Goal: Task Accomplishment & Management: Complete application form

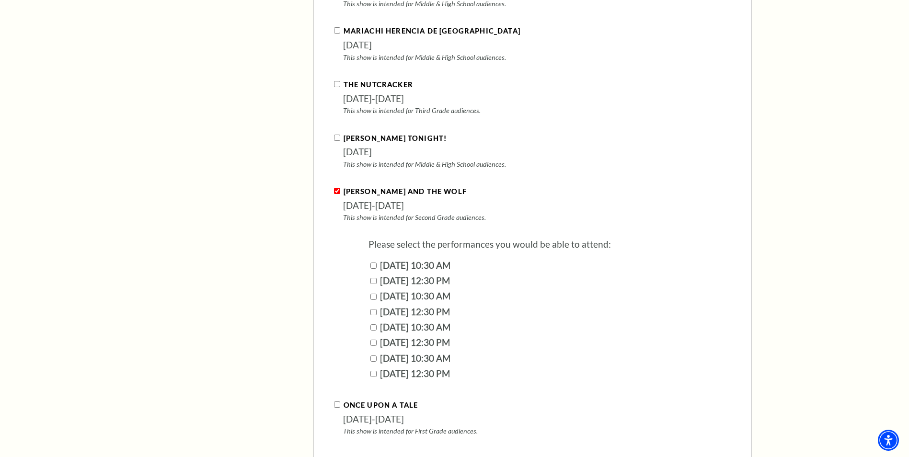
click at [374, 294] on input "[DATE] 10:30 AM" at bounding box center [373, 297] width 6 height 6
checkbox input "true"
click at [373, 324] on input "[DATE] 10:30 AM" at bounding box center [373, 327] width 6 height 6
checkbox input "true"
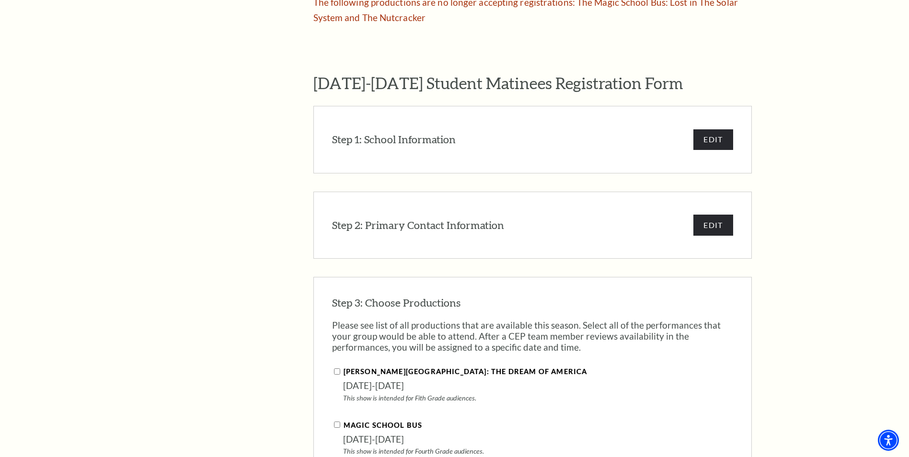
scroll to position [715, 0]
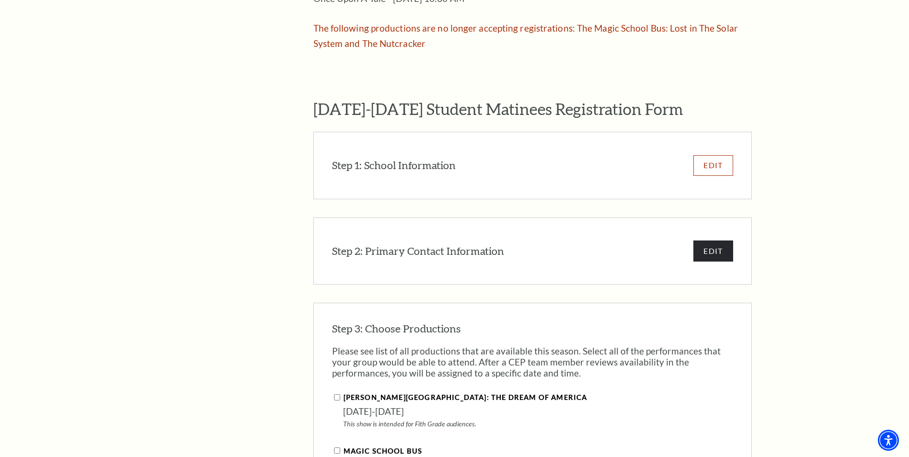
click at [716, 155] on button "EDIT" at bounding box center [712, 165] width 39 height 21
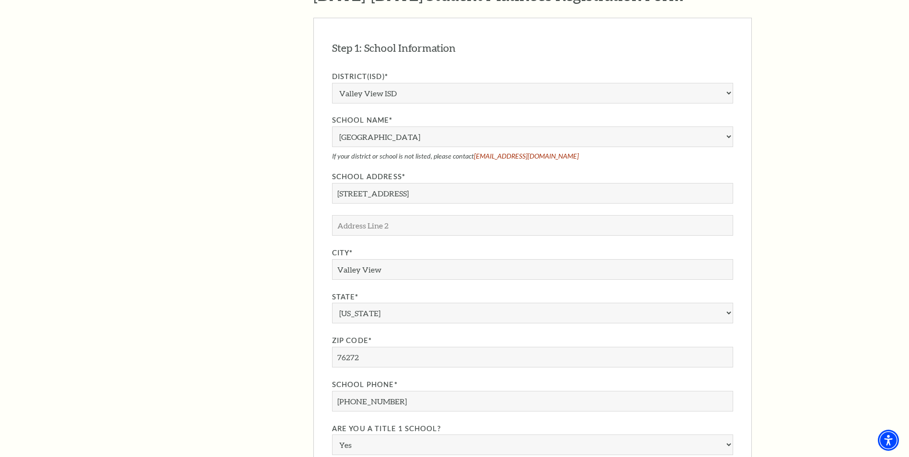
scroll to position [831, 0]
click at [402, 181] on input "205 Love Trl." at bounding box center [532, 191] width 401 height 21
drag, startPoint x: 385, startPoint y: 172, endPoint x: 272, endPoint y: 177, distance: 113.2
click at [272, 177] on div "The Program Donate Now Student Matinees Broadway Bridges at Bass Performance Ha…" at bounding box center [455, 123] width 594 height 1299
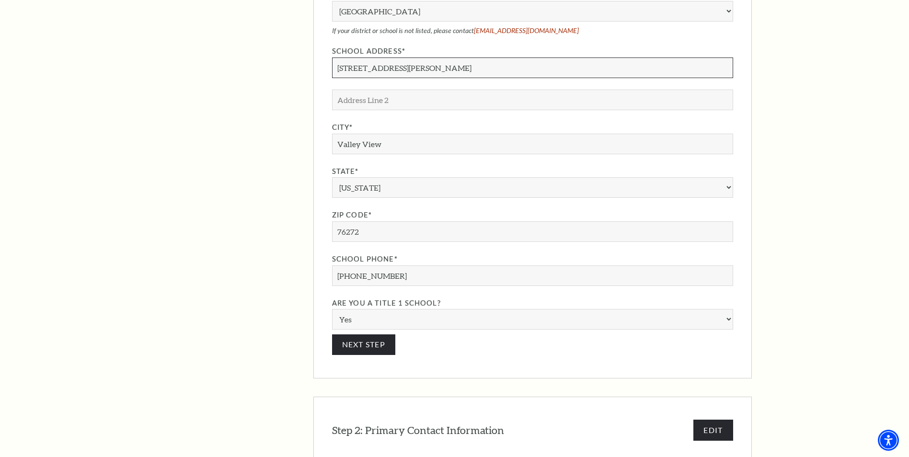
scroll to position [975, 0]
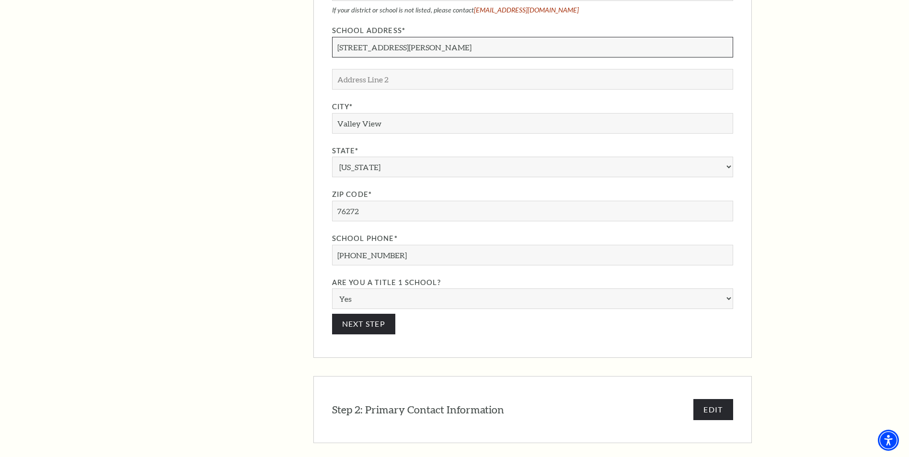
type input "[STREET_ADDRESS][PERSON_NAME]"
click at [396, 245] on input "940-736-9089" at bounding box center [532, 255] width 401 height 21
type input "[PHONE_NUMBER]"
click at [367, 314] on button "Next Step" at bounding box center [364, 324] width 64 height 21
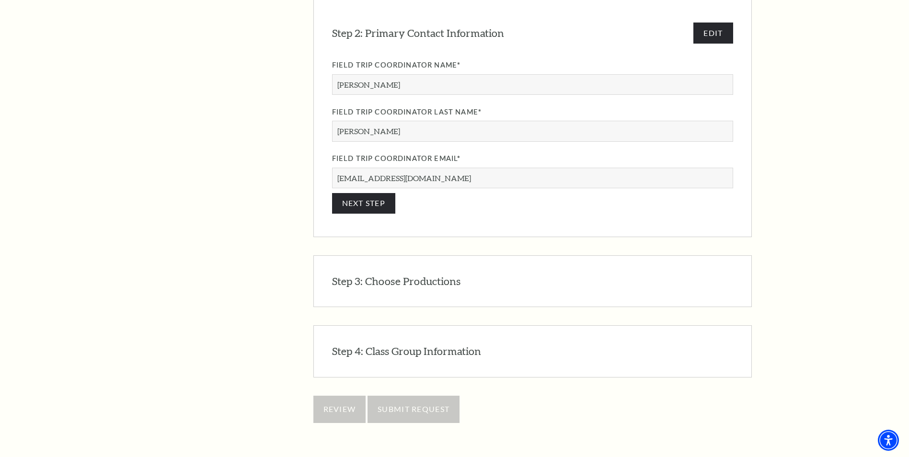
scroll to position [917, 0]
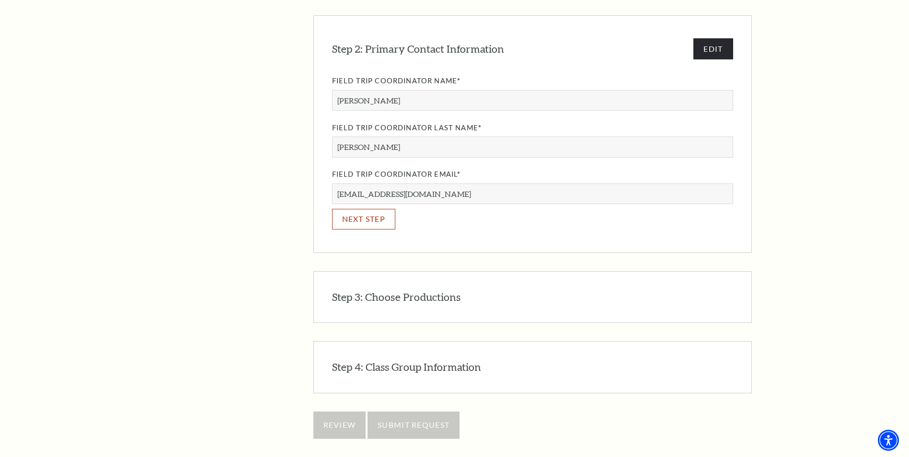
click at [379, 209] on button "NEXT STEP" at bounding box center [364, 219] width 64 height 21
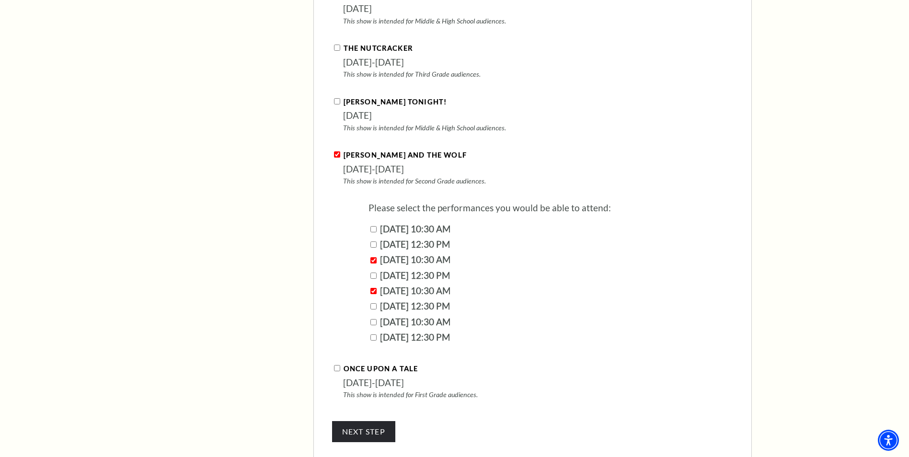
scroll to position [1290, 0]
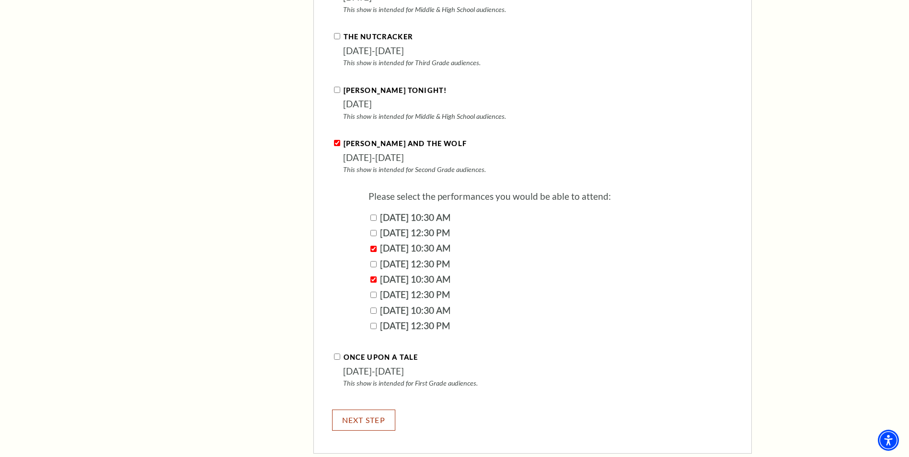
click at [384, 410] on button "NEXT STEP" at bounding box center [364, 420] width 64 height 21
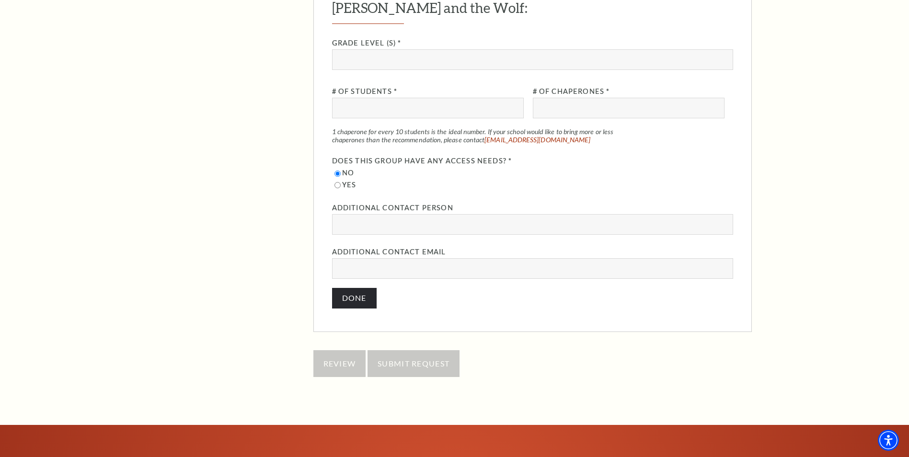
scroll to position [1088, 0]
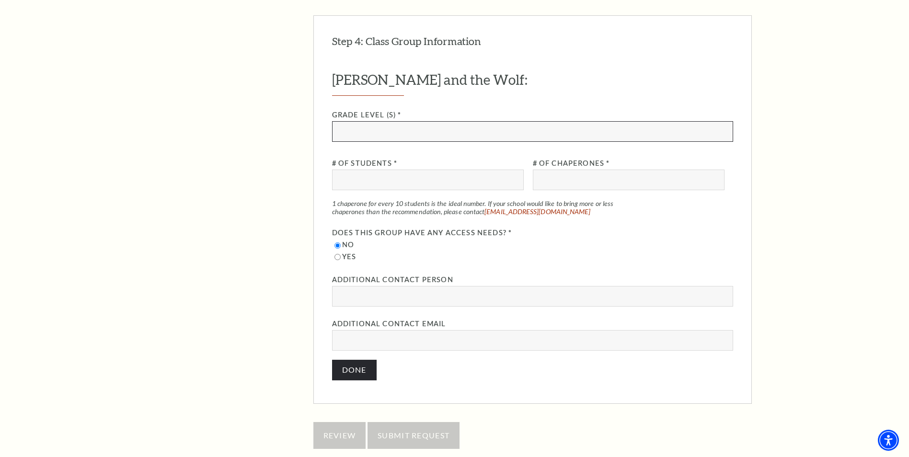
click at [366, 121] on input "Grade Level (s) *" at bounding box center [532, 131] width 401 height 21
type input "2nd"
click at [400, 170] on input "# of Students *" at bounding box center [428, 180] width 192 height 21
type input "55"
click at [563, 170] on input "# of Chaperones *" at bounding box center [629, 180] width 192 height 21
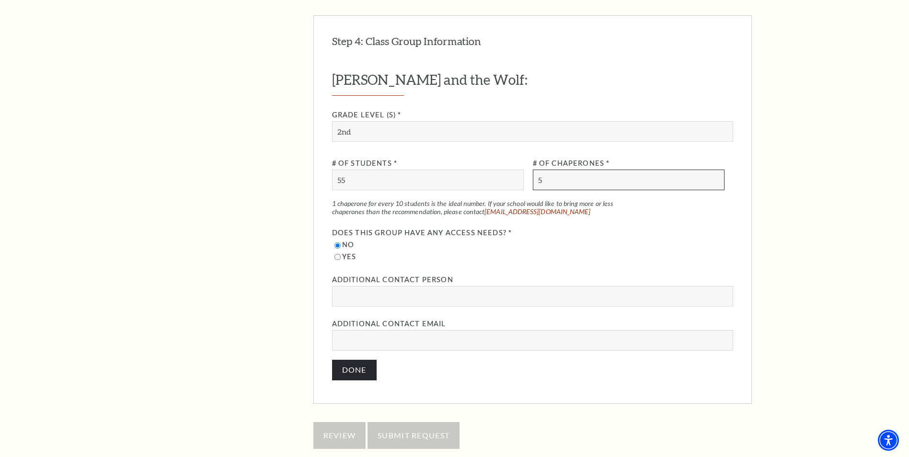
type input "5"
click at [354, 288] on input "Additional Contact Person" at bounding box center [532, 296] width 401 height 21
click at [341, 360] on button "Done" at bounding box center [354, 370] width 45 height 21
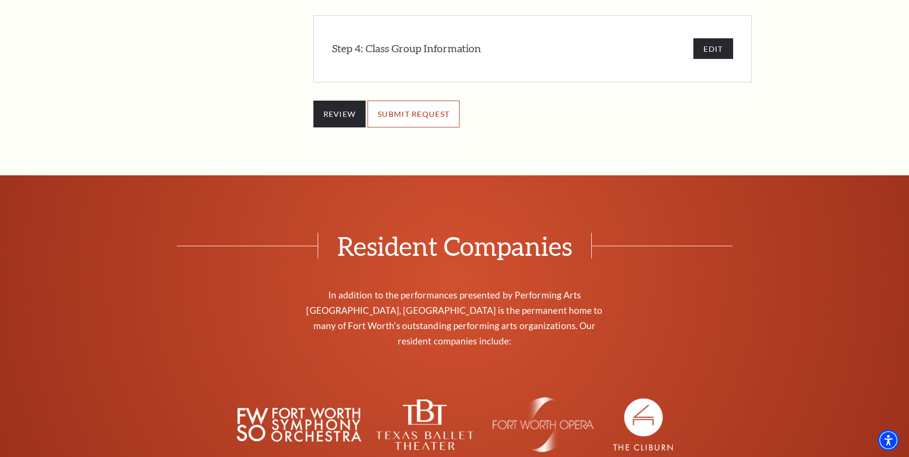
click at [423, 107] on input "SUBMIT REQUEST" at bounding box center [414, 114] width 92 height 27
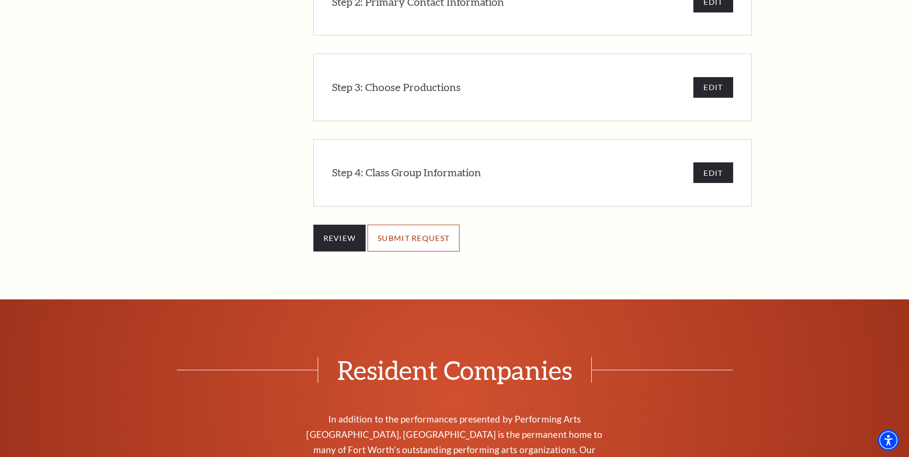
scroll to position [944, 0]
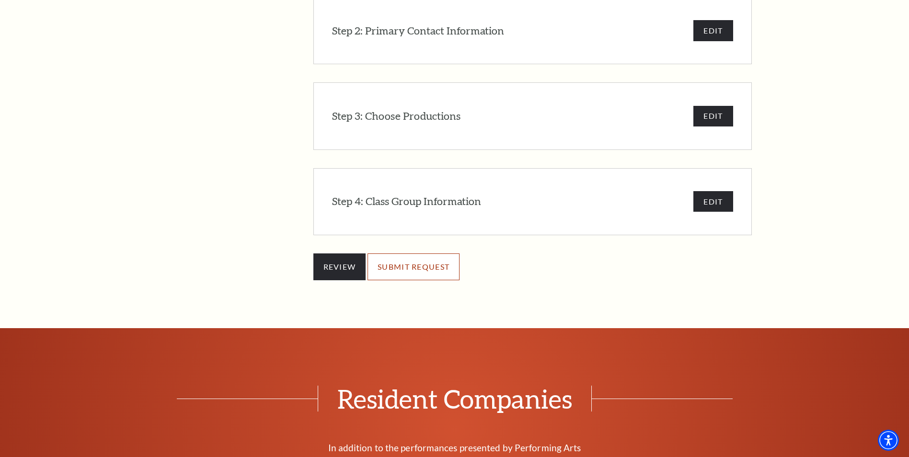
click at [433, 258] on input "SUBMIT REQUEST" at bounding box center [414, 266] width 92 height 27
click at [331, 253] on input "REVIEW" at bounding box center [339, 266] width 53 height 27
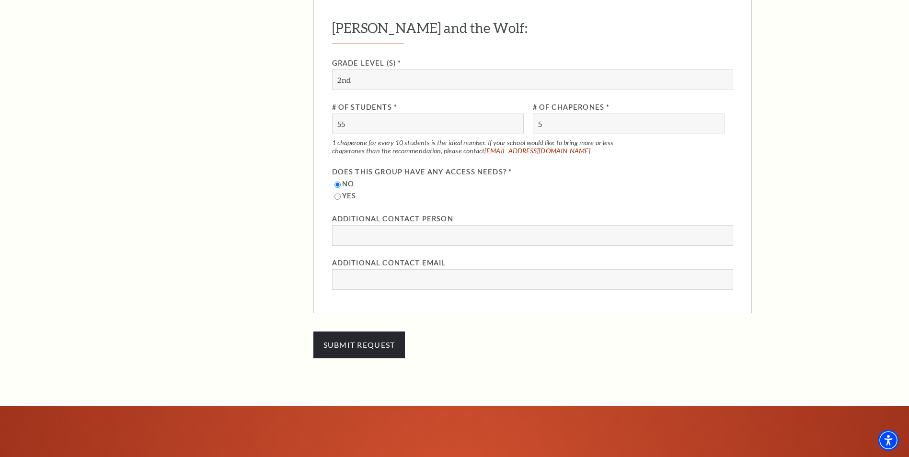
scroll to position [2334, 0]
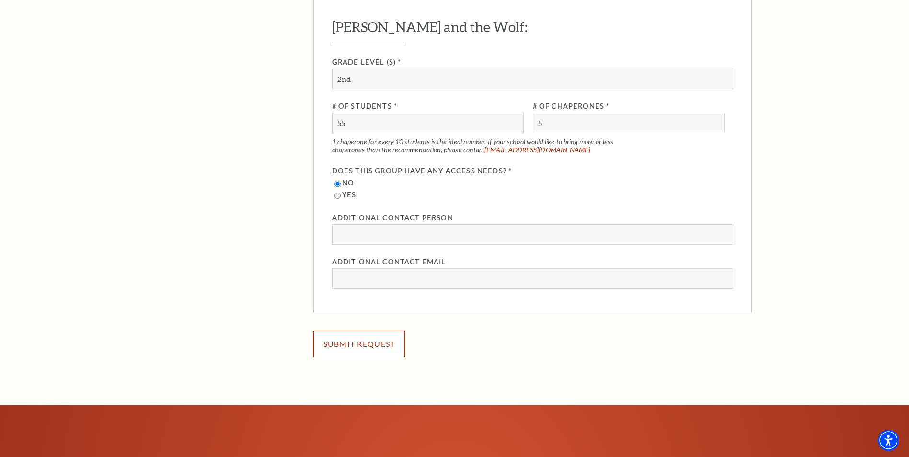
click at [379, 337] on input "SUBMIT REQUEST" at bounding box center [359, 344] width 92 height 27
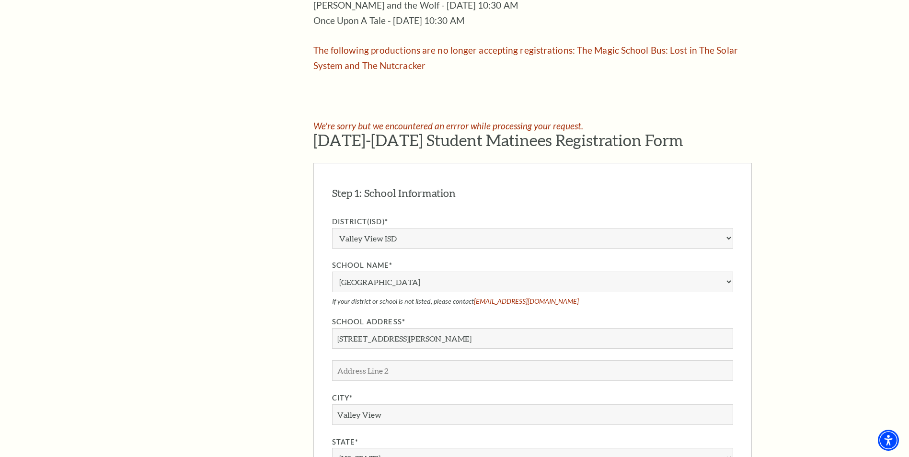
scroll to position [801, 0]
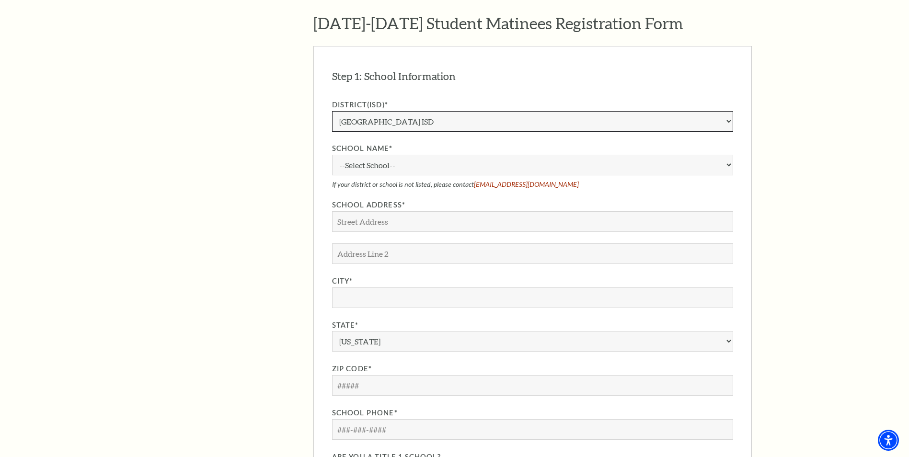
click at [359, 111] on select "Aledo ISD [PERSON_NAME] ISD [PERSON_NAME] ISD Arlington ISD Azle ISD [GEOGRAPHI…" at bounding box center [532, 121] width 401 height 21
select select "Valley View ISD"
click at [332, 111] on select "Aledo ISD [PERSON_NAME] ISD [PERSON_NAME] ISD Arlington ISD Azle ISD [GEOGRAPHI…" at bounding box center [532, 121] width 401 height 21
click at [368, 155] on select "--Select School-- [PERSON_NAME][GEOGRAPHIC_DATA] [PERSON_NAME][GEOGRAPHIC_DATA]…" at bounding box center [532, 165] width 401 height 21
select select "270453"
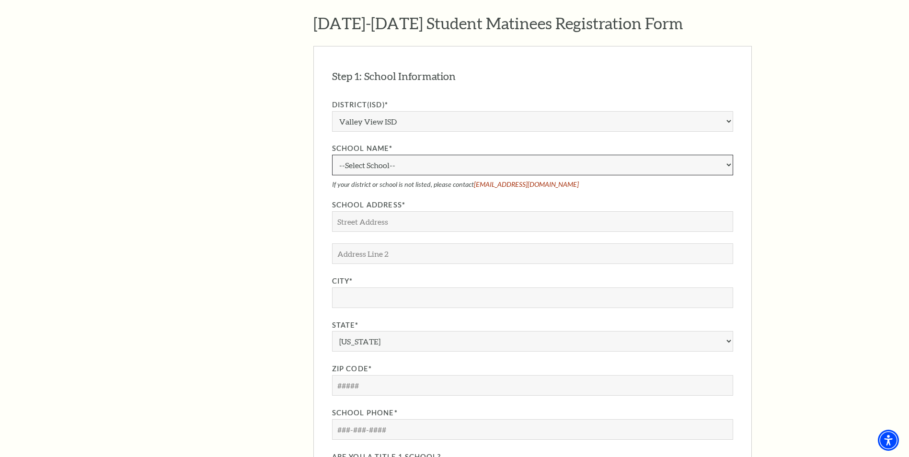
click at [332, 155] on select "--Select School-- [GEOGRAPHIC_DATA]" at bounding box center [532, 165] width 401 height 21
click at [370, 212] on input "School Address*" at bounding box center [532, 221] width 401 height 21
type input "[STREET_ADDRESS][PERSON_NAME]"
type input "Valley View"
select select "[GEOGRAPHIC_DATA]"
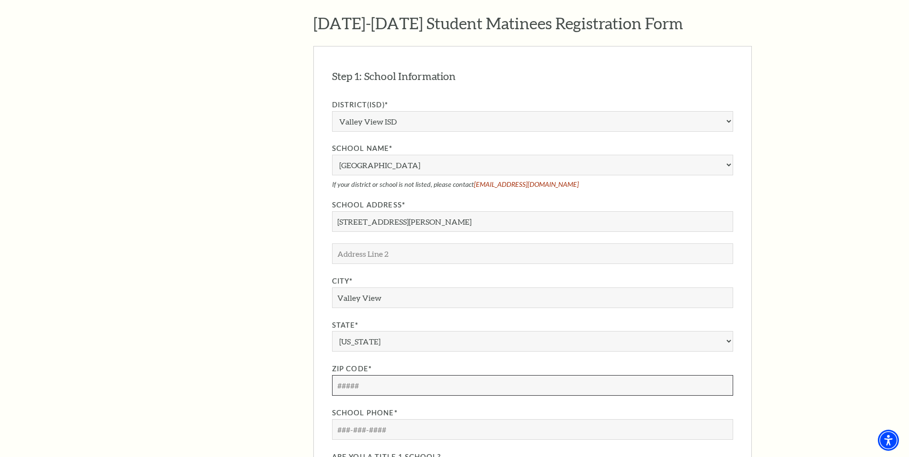
type input "76272"
type input "[PHONE_NUMBER]"
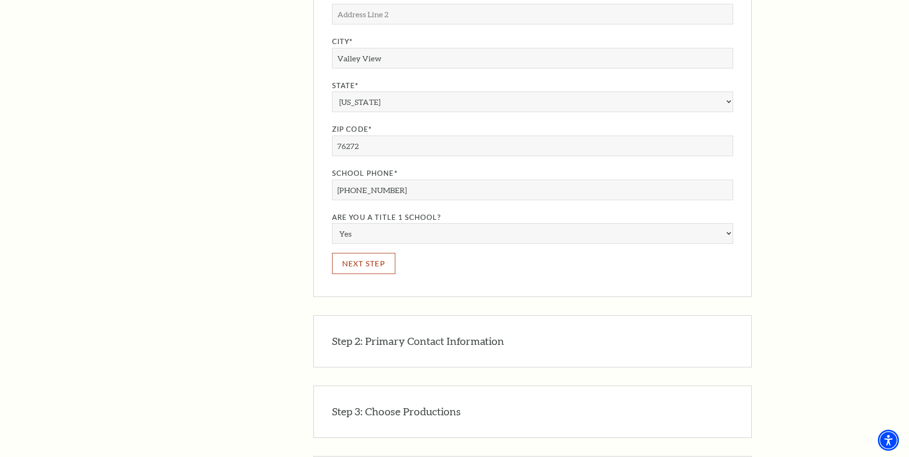
click at [370, 256] on button "Next Step" at bounding box center [364, 263] width 64 height 21
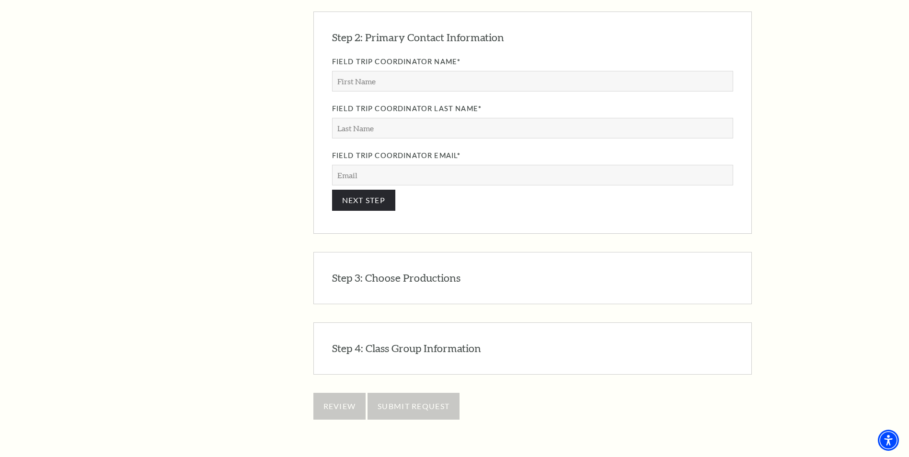
scroll to position [917, 0]
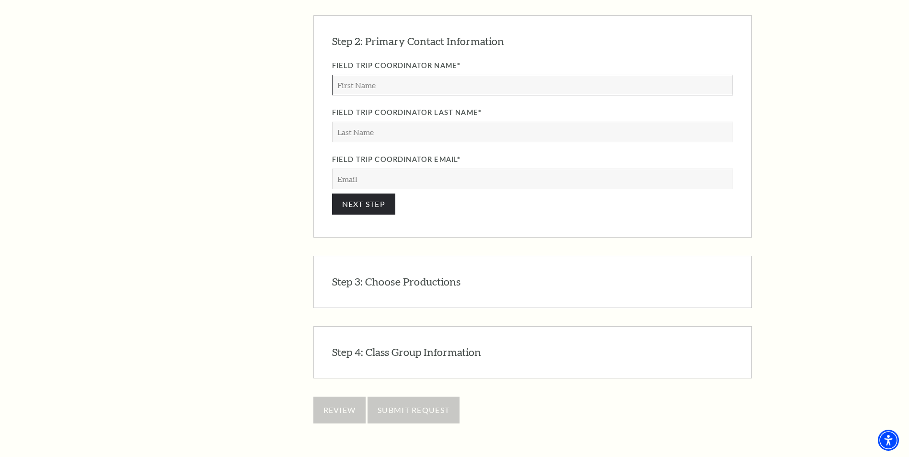
click at [362, 75] on input "Field Trip Coordinator Name*" at bounding box center [532, 85] width 401 height 21
type input "[PERSON_NAME]"
type input "[EMAIL_ADDRESS][DOMAIN_NAME]"
click at [376, 194] on button "NEXT STEP" at bounding box center [364, 204] width 64 height 21
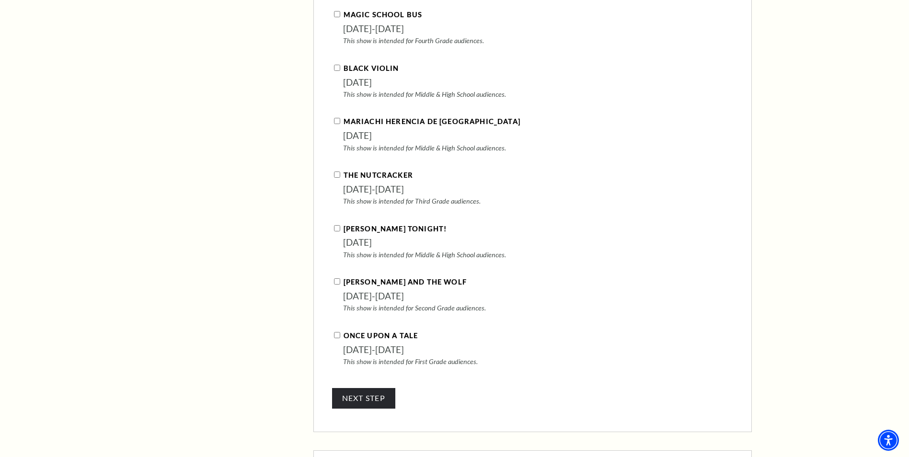
scroll to position [1194, 0]
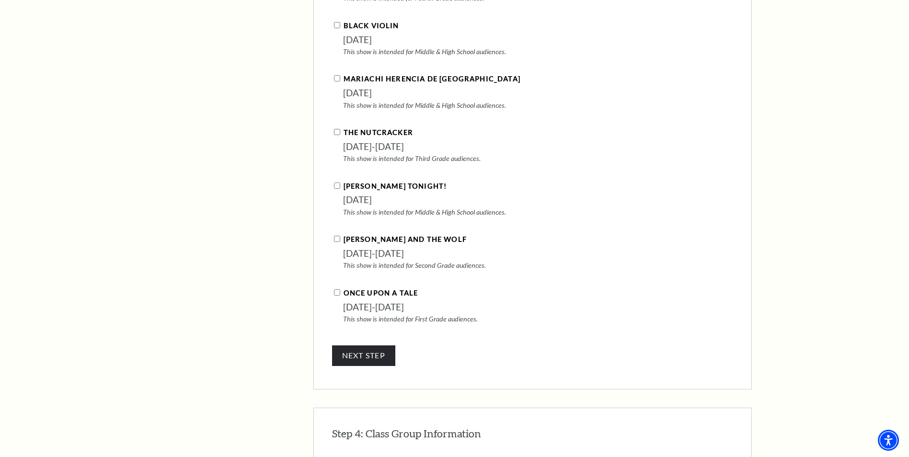
click at [338, 236] on input "[PERSON_NAME] and the Wolf" at bounding box center [337, 239] width 6 height 6
checkbox input "true"
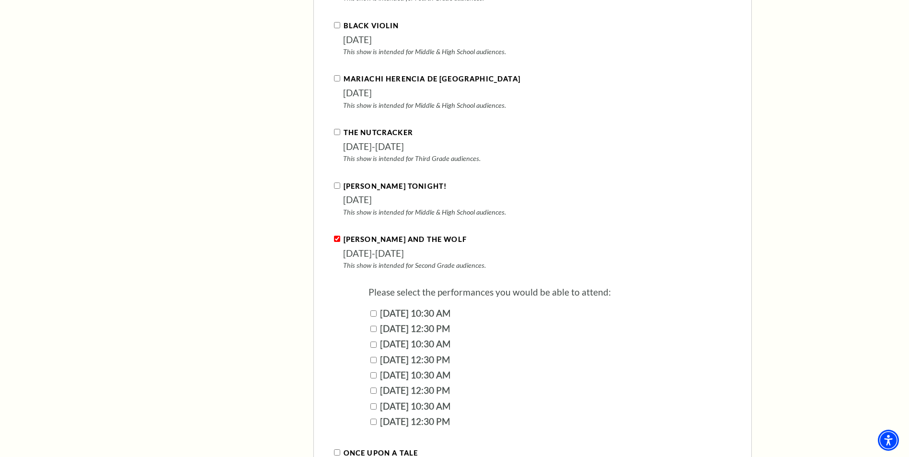
click at [376, 342] on input "[DATE] 10:30 AM" at bounding box center [373, 345] width 6 height 6
checkbox input "true"
click at [378, 368] on div "[DATE] 10:30 AM" at bounding box center [550, 375] width 365 height 15
click at [375, 372] on input "[DATE] 10:30 AM" at bounding box center [373, 375] width 6 height 6
checkbox input "true"
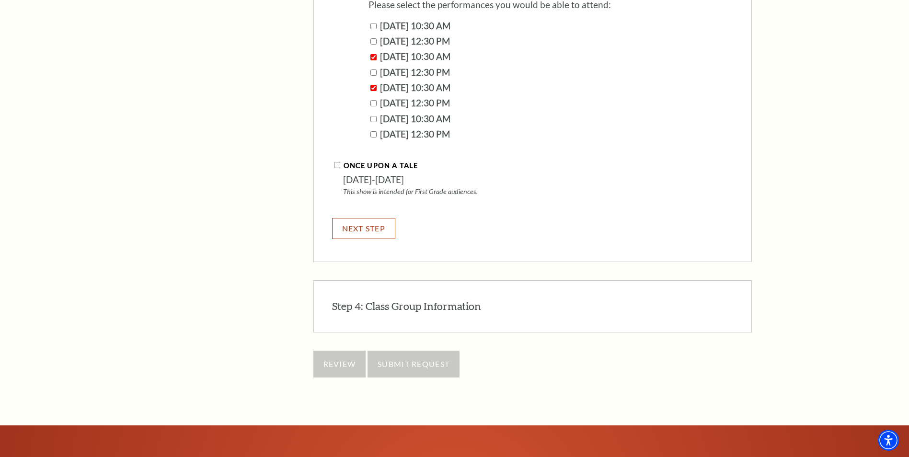
click at [353, 218] on button "NEXT STEP" at bounding box center [364, 228] width 64 height 21
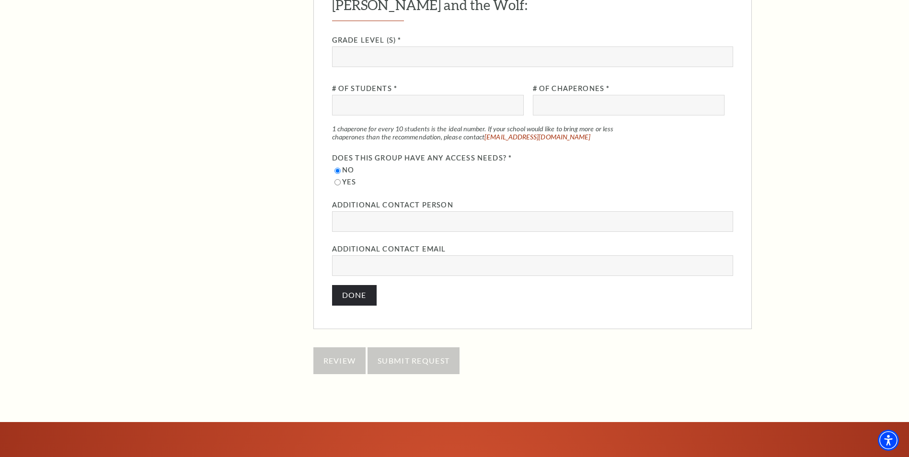
scroll to position [1088, 0]
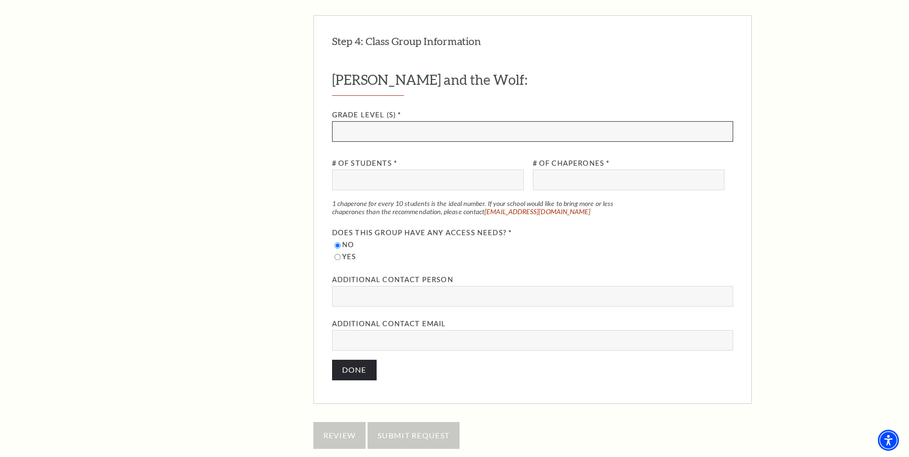
click at [346, 121] on input "Grade Level (s) *" at bounding box center [532, 131] width 401 height 21
type input "Second"
click at [346, 170] on input "# of Students *" at bounding box center [428, 180] width 192 height 21
type input "55"
click at [553, 170] on input "# of Chaperones *" at bounding box center [629, 180] width 192 height 21
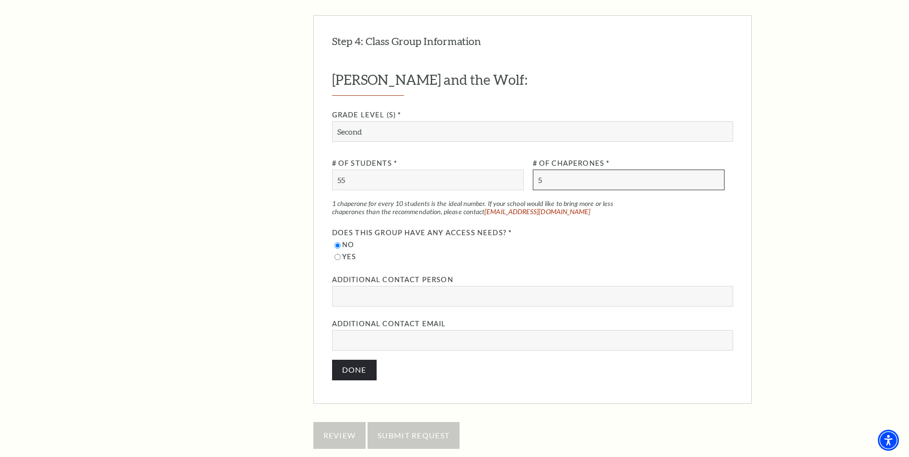
type input "5"
click at [354, 286] on input "Additional Contact Person" at bounding box center [532, 296] width 401 height 21
type input "[PERSON_NAME]"
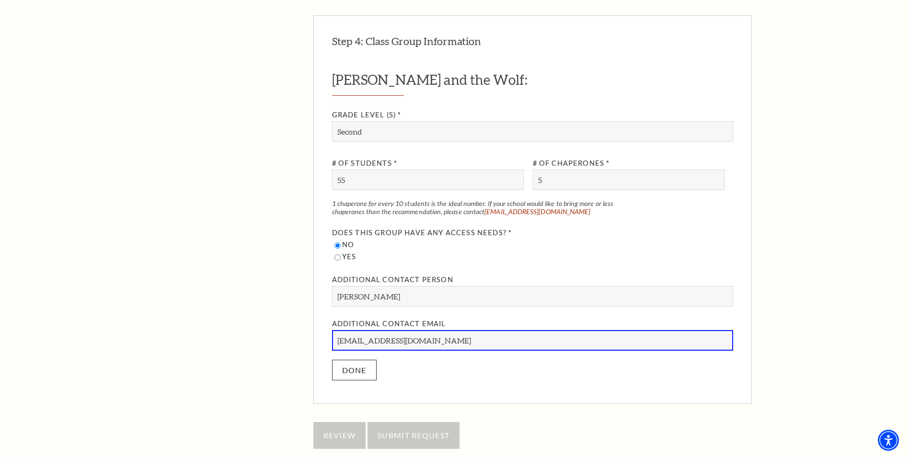
type input "[EMAIL_ADDRESS][DOMAIN_NAME]"
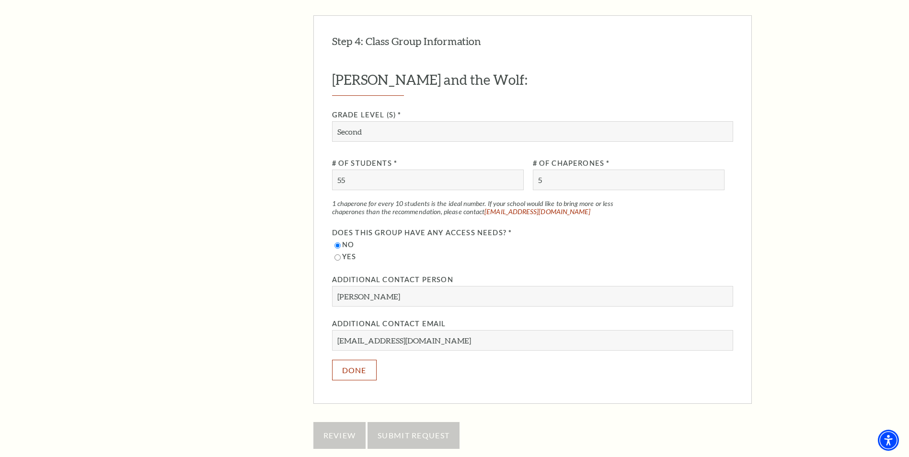
click at [356, 360] on button "Done" at bounding box center [354, 370] width 45 height 21
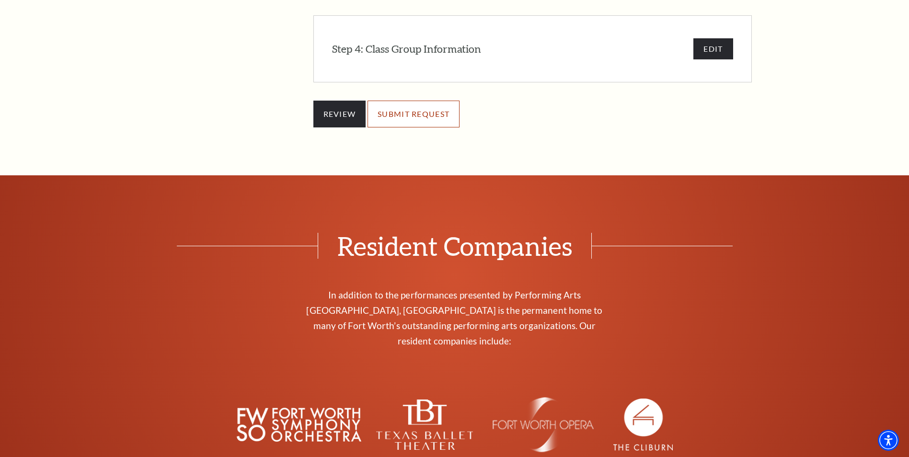
click at [419, 109] on input "SUBMIT REQUEST" at bounding box center [414, 114] width 92 height 27
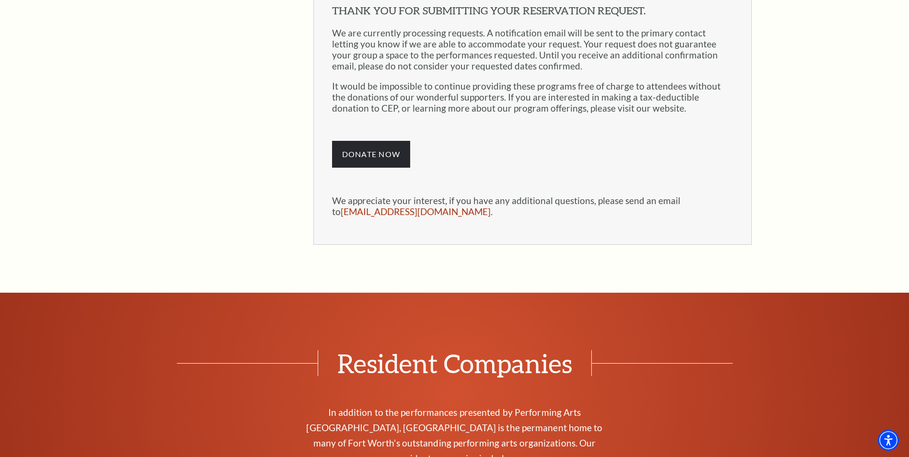
scroll to position [794, 0]
